Goal: Find specific page/section

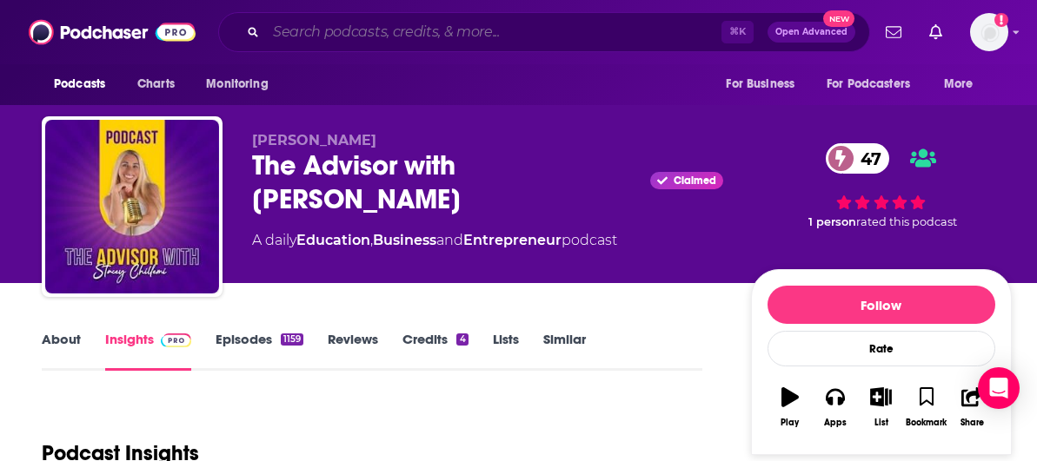
click at [357, 32] on input "Search podcasts, credits, & more..." at bounding box center [493, 32] width 455 height 28
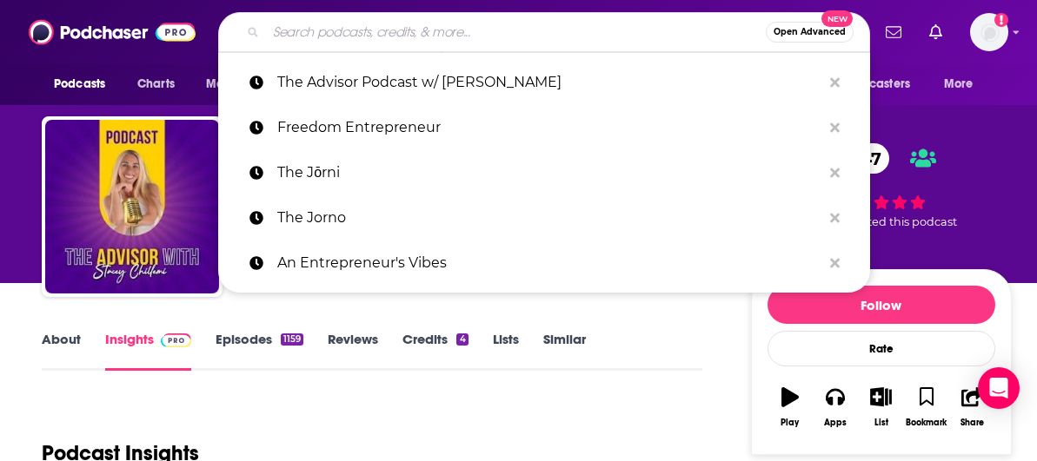
paste input "The Medical AI Podcast"
type input "The Medical AI Podcast"
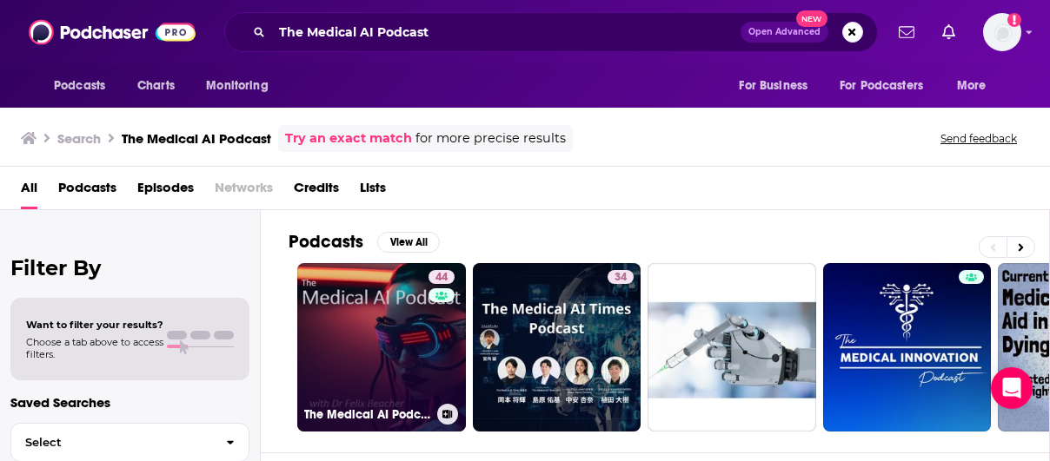
click at [400, 307] on link "44 The Medical AI Podcast" at bounding box center [381, 347] width 169 height 169
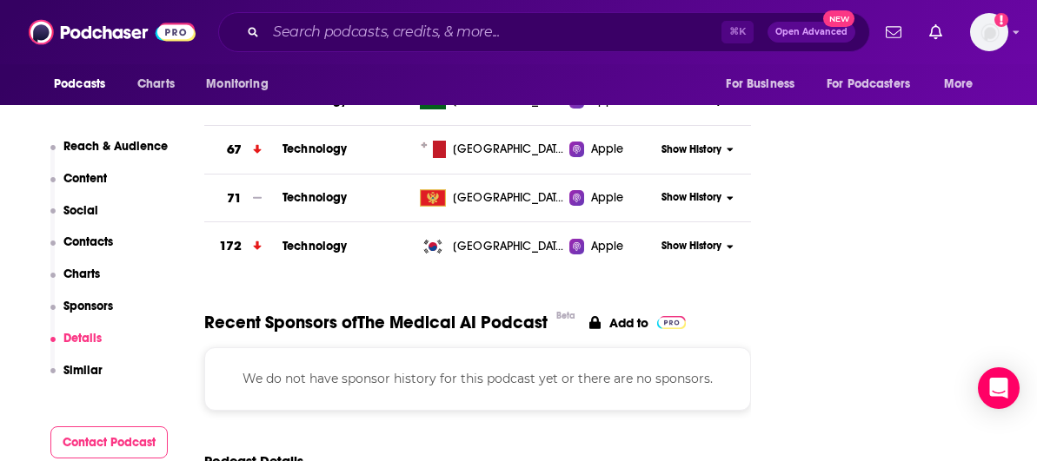
scroll to position [1666, 0]
